Goal: Task Accomplishment & Management: Manage account settings

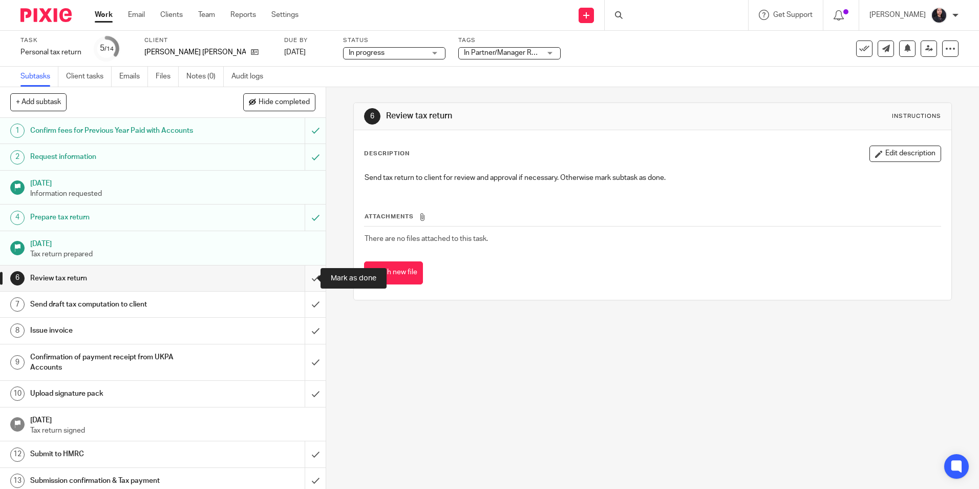
click at [303, 280] on input "submit" at bounding box center [163, 278] width 326 height 26
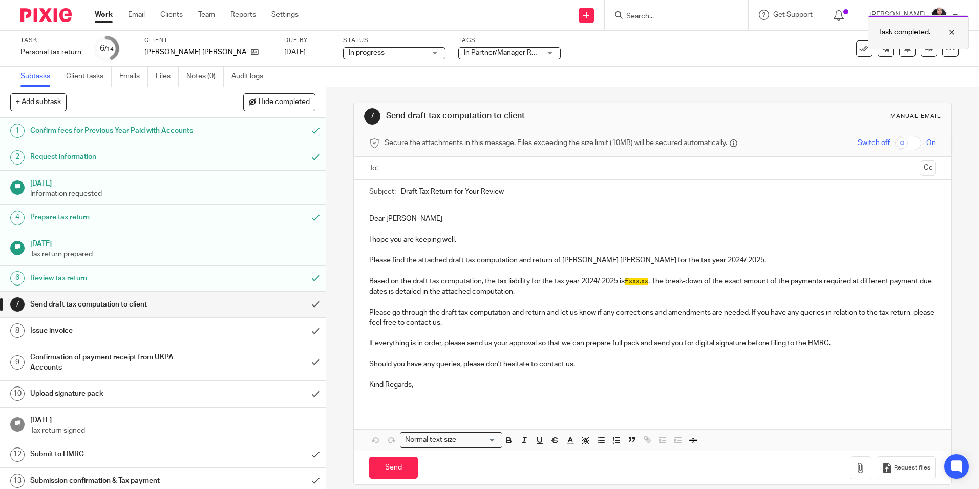
click at [949, 33] on div at bounding box center [944, 32] width 28 height 12
click at [925, 52] on icon at bounding box center [929, 49] width 8 height 8
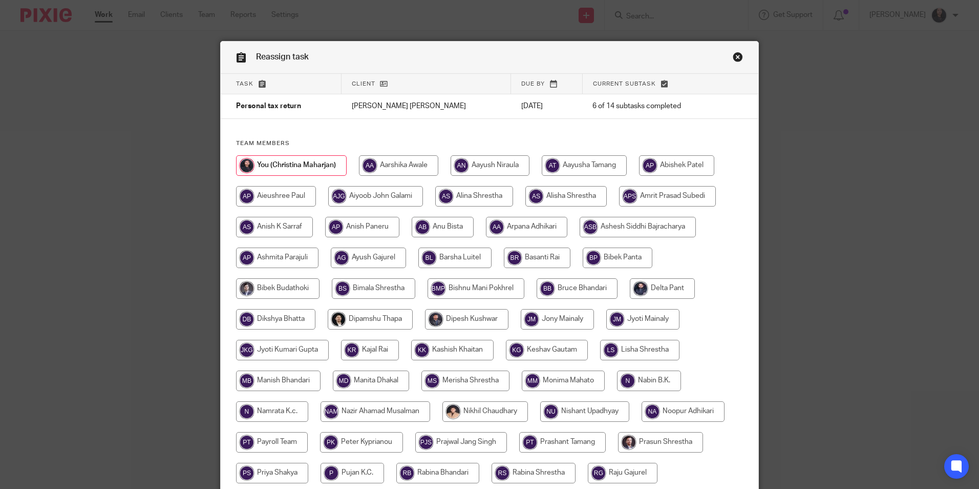
click at [277, 228] on input "radio" at bounding box center [274, 227] width 77 height 20
radio input "true"
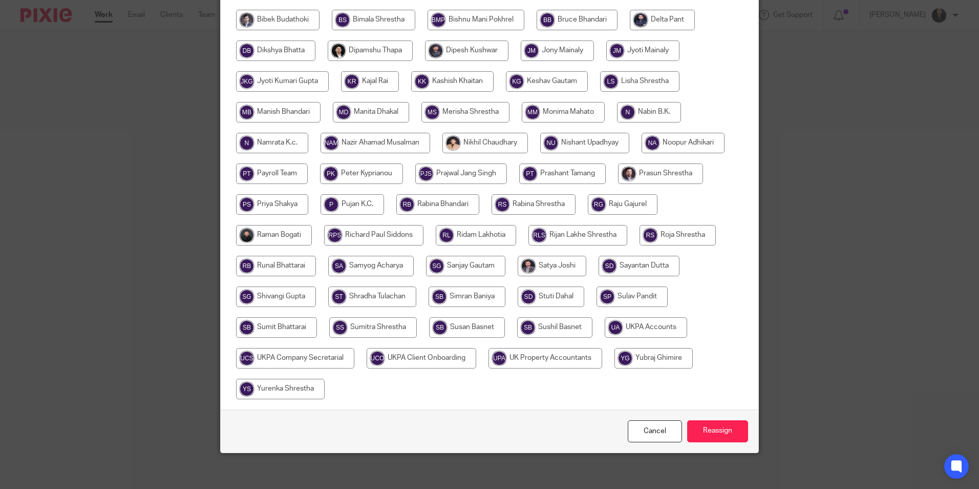
scroll to position [273, 0]
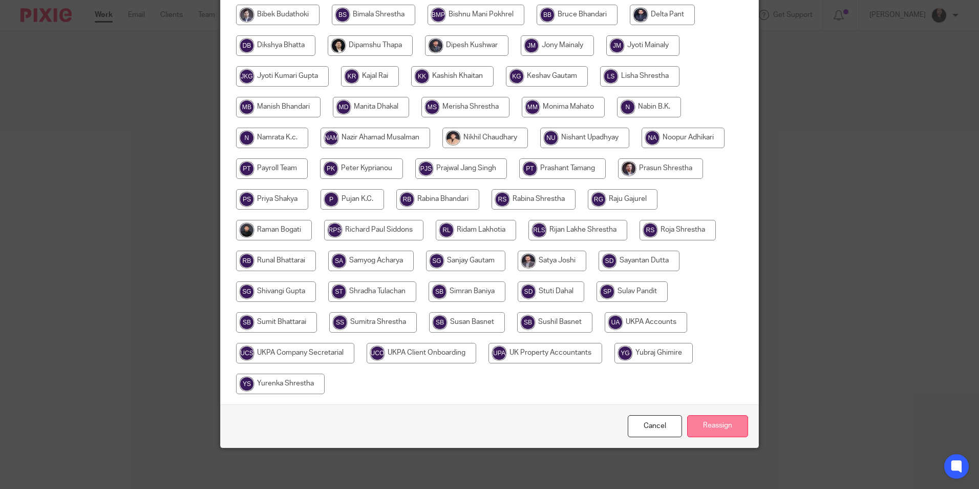
click at [703, 427] on input "Reassign" at bounding box center [717, 426] width 61 height 22
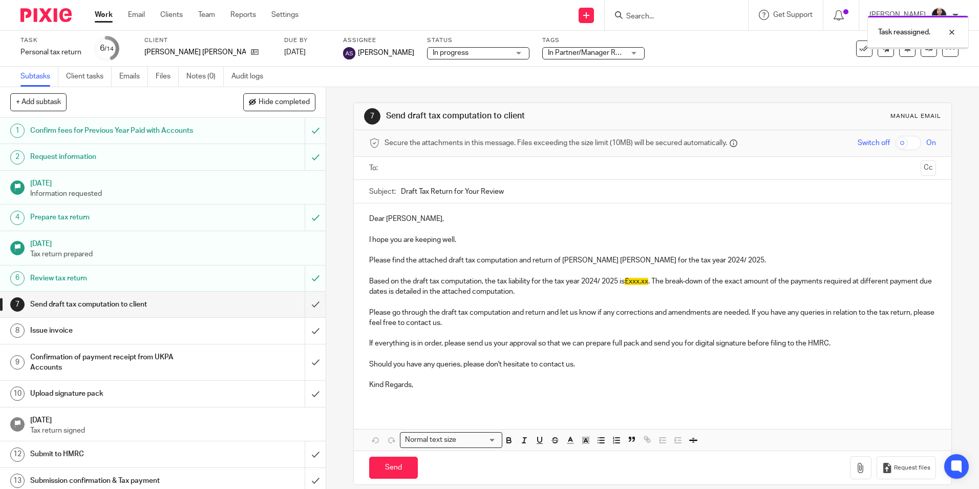
click at [54, 13] on img at bounding box center [45, 15] width 51 height 14
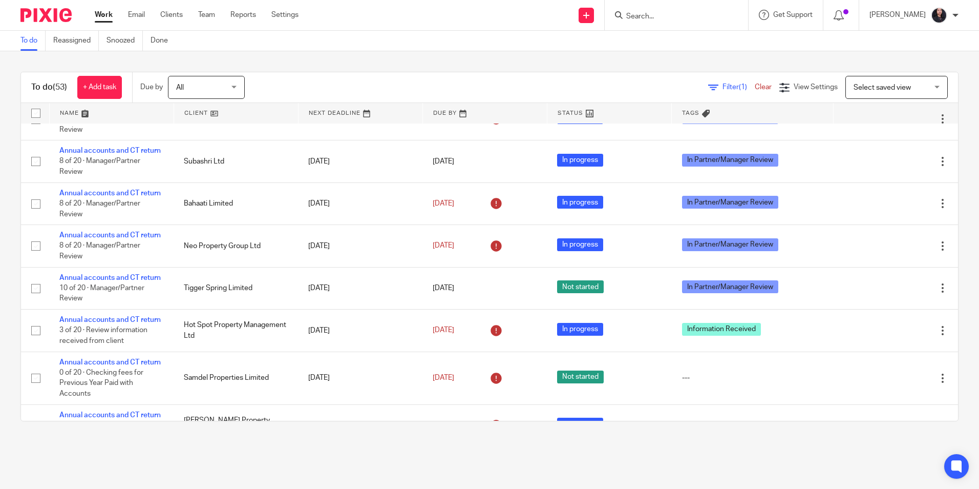
scroll to position [1172, 0]
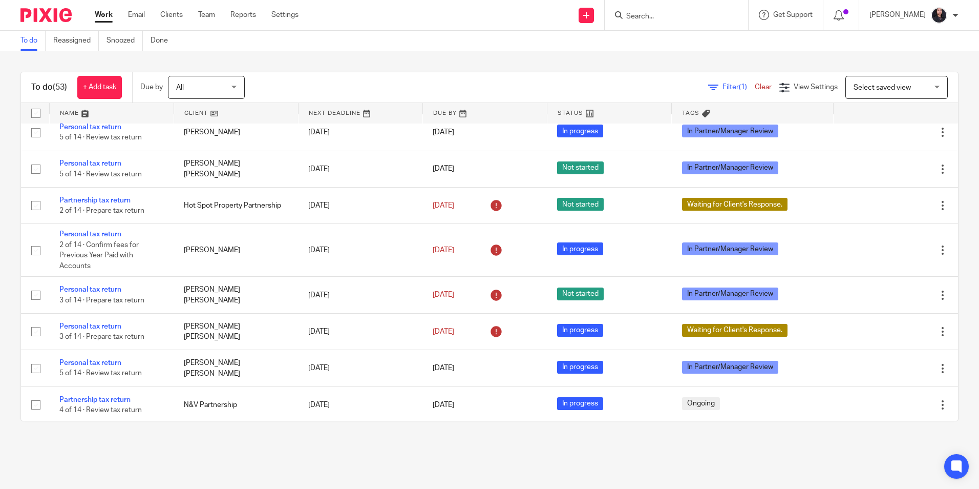
click at [97, 94] on link "Personal tax return" at bounding box center [90, 90] width 62 height 7
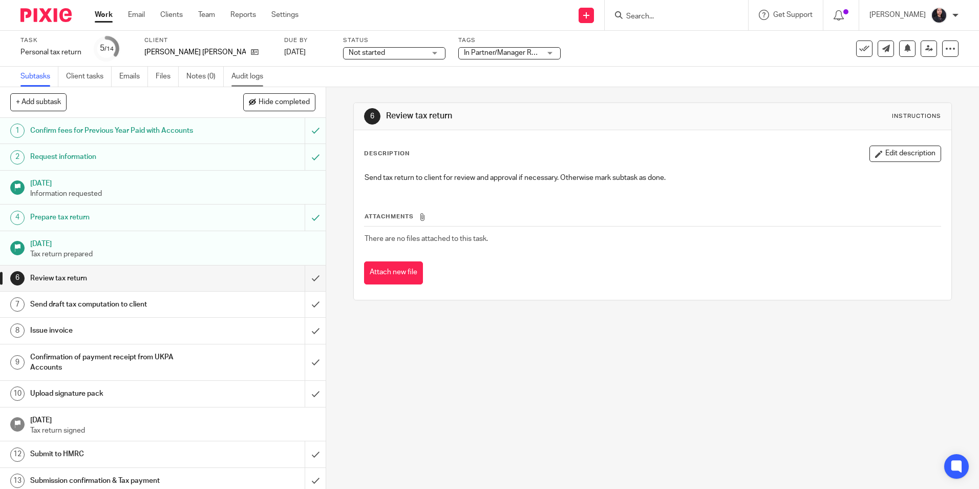
click at [255, 82] on link "Audit logs" at bounding box center [250, 77] width 39 height 20
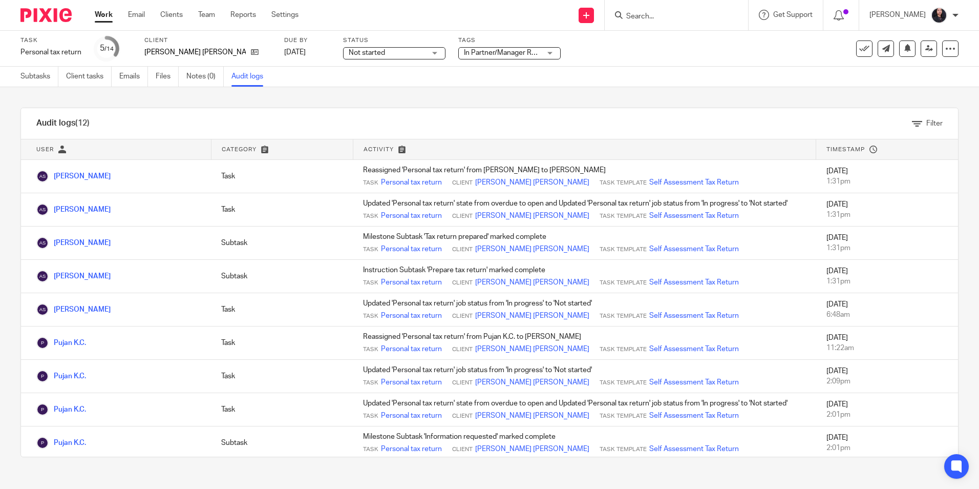
click at [705, 13] on input "Search" at bounding box center [671, 16] width 92 height 9
drag, startPoint x: 652, startPoint y: 18, endPoint x: 621, endPoint y: 19, distance: 31.2
click at [625, 19] on input "tenderin" at bounding box center [671, 16] width 92 height 9
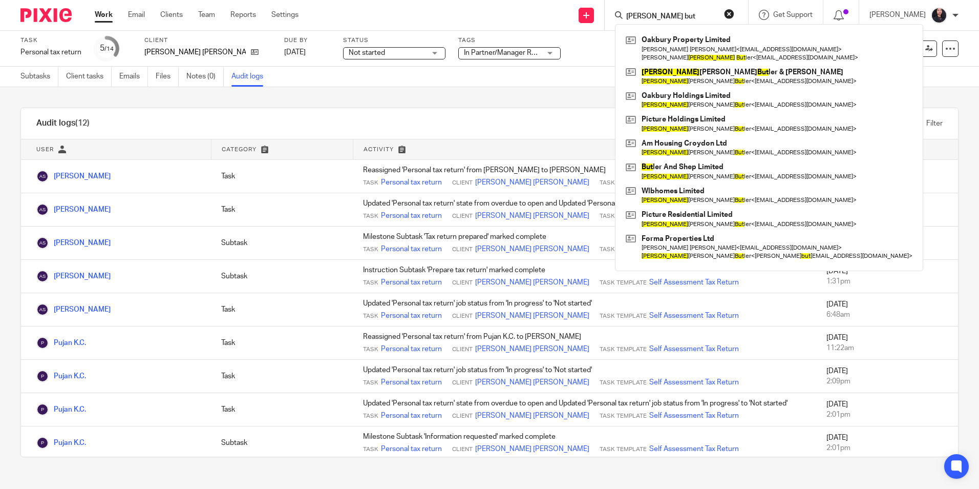
type input "william but"
click at [37, 83] on link "Subtasks" at bounding box center [39, 77] width 38 height 20
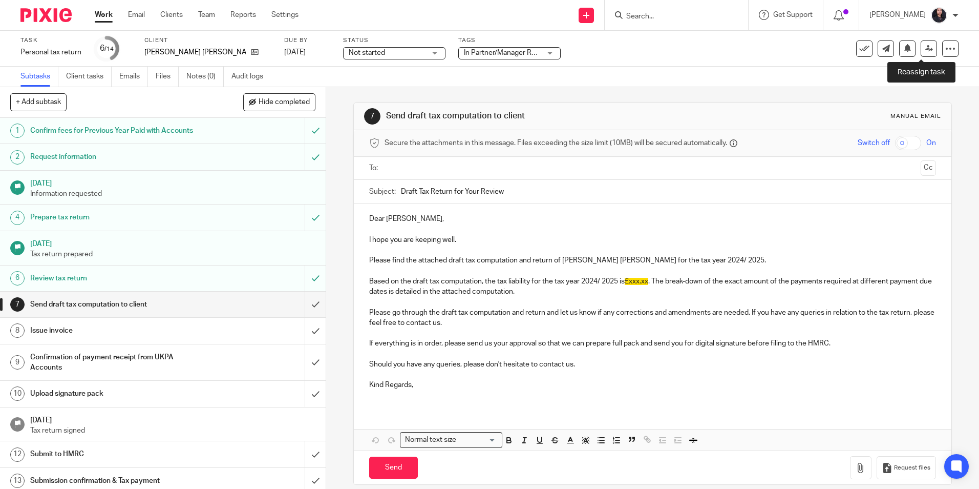
drag, startPoint x: 922, startPoint y: 47, endPoint x: 917, endPoint y: 119, distance: 72.9
click at [925, 47] on icon at bounding box center [929, 49] width 8 height 8
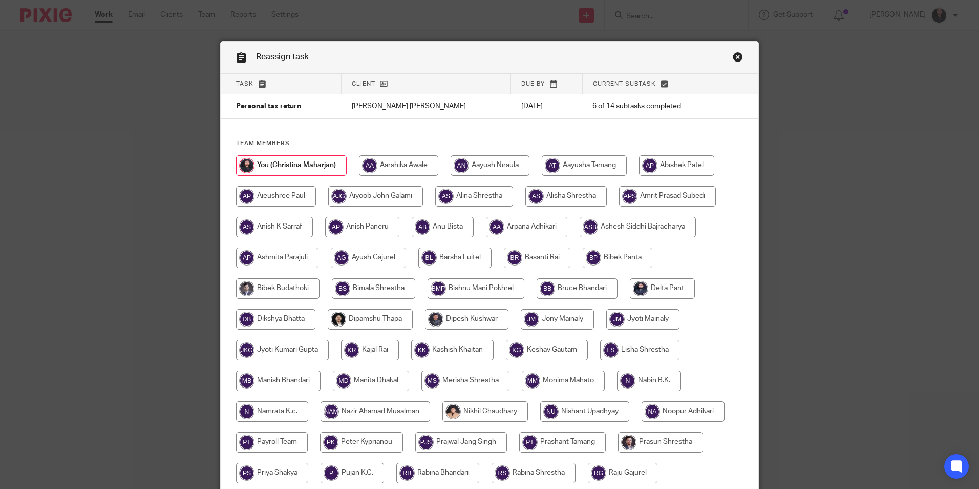
click at [264, 224] on input "radio" at bounding box center [274, 227] width 77 height 20
radio input "true"
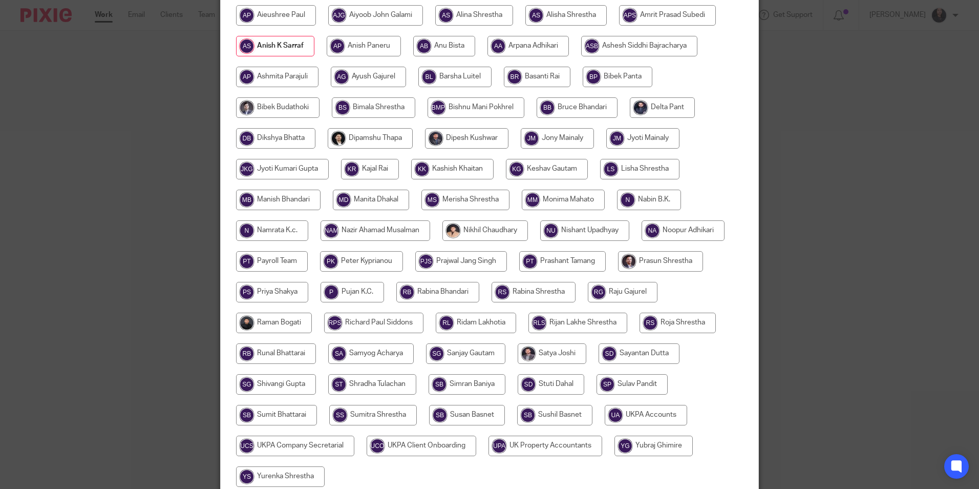
scroll to position [273, 0]
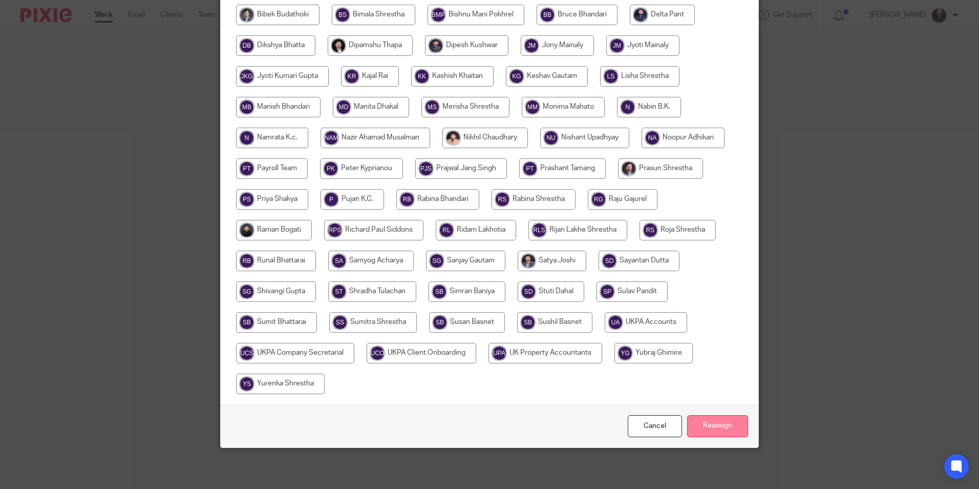
click at [713, 430] on input "Reassign" at bounding box center [717, 426] width 61 height 22
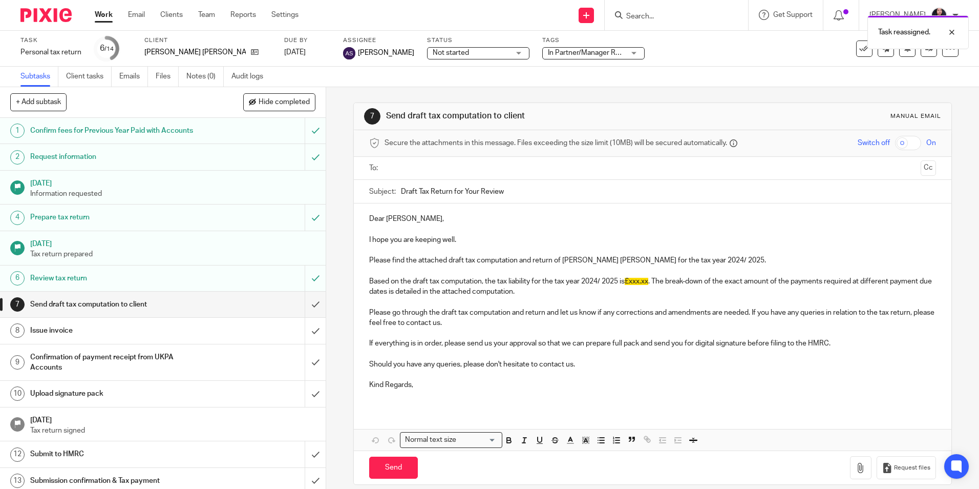
click at [37, 16] on img at bounding box center [45, 15] width 51 height 14
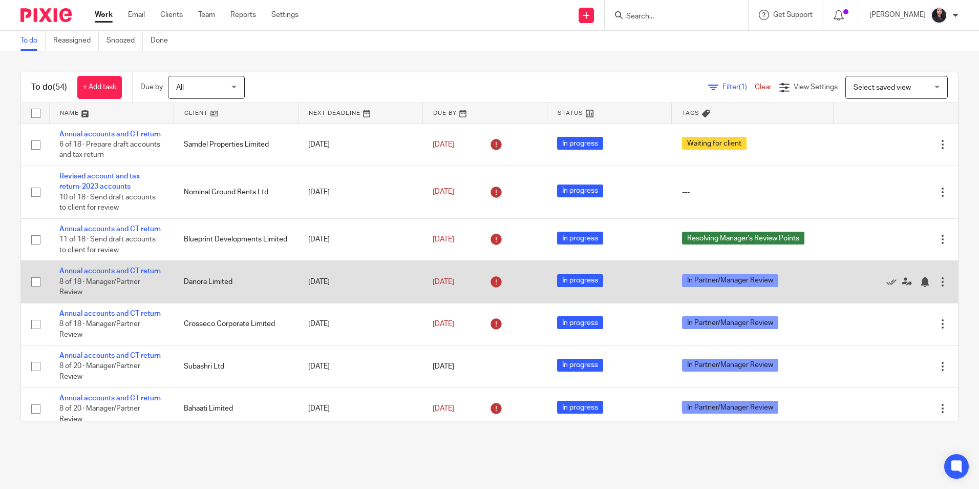
scroll to position [2085, 0]
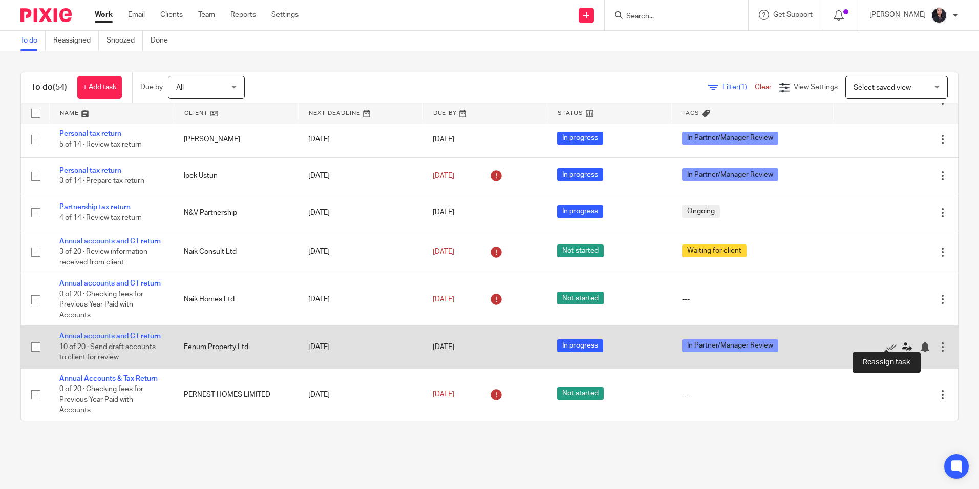
click at [902, 342] on icon at bounding box center [907, 347] width 10 height 10
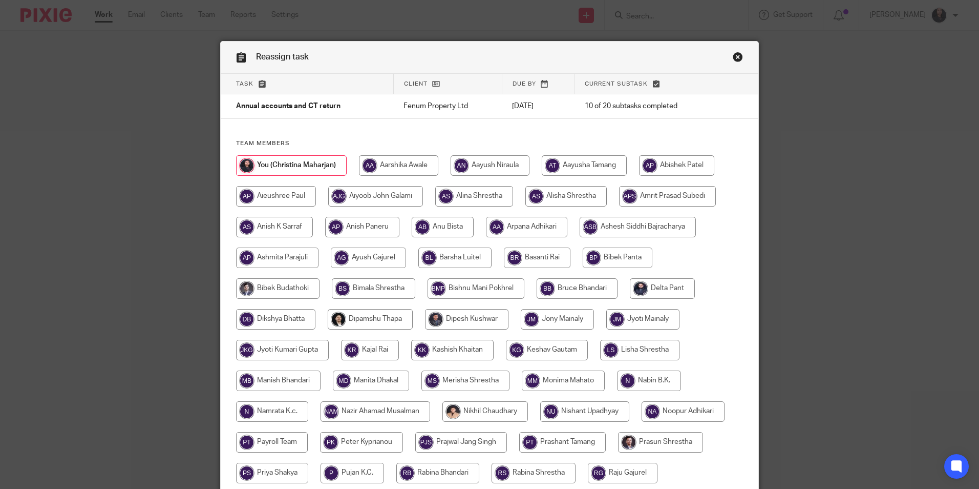
click at [634, 195] on input "radio" at bounding box center [667, 196] width 97 height 20
radio input "true"
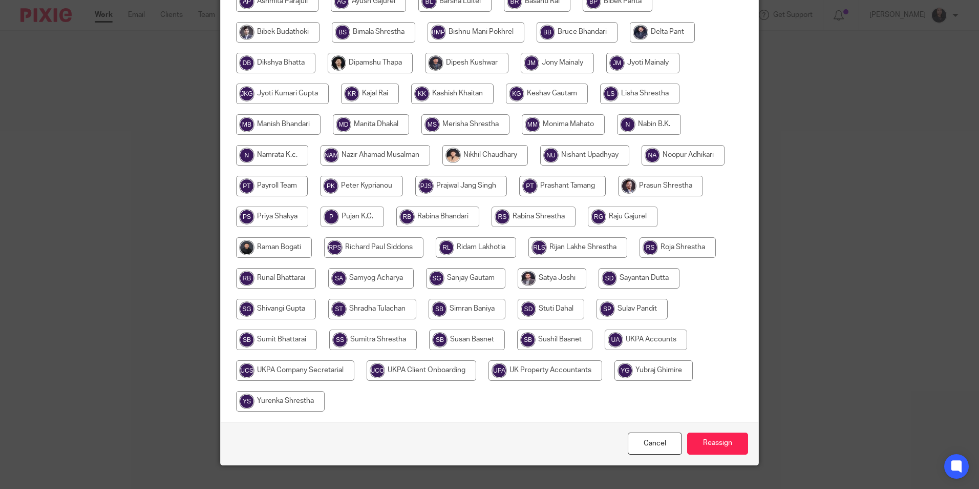
scroll to position [273, 0]
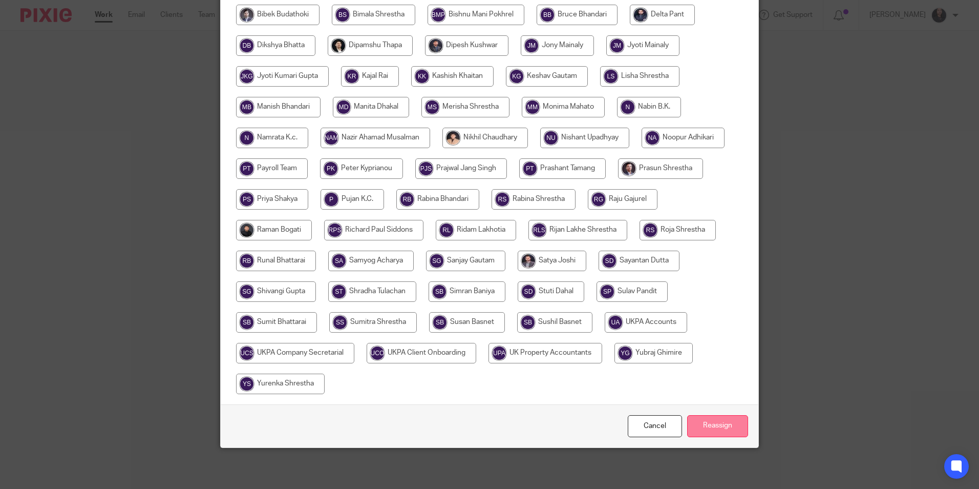
click at [704, 422] on input "Reassign" at bounding box center [717, 426] width 61 height 22
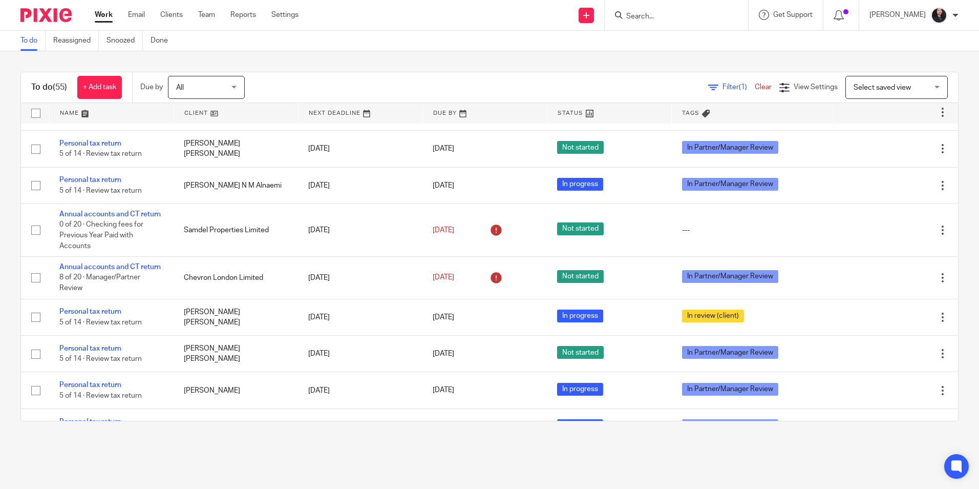
scroll to position [768, 0]
